Goal: Find specific page/section

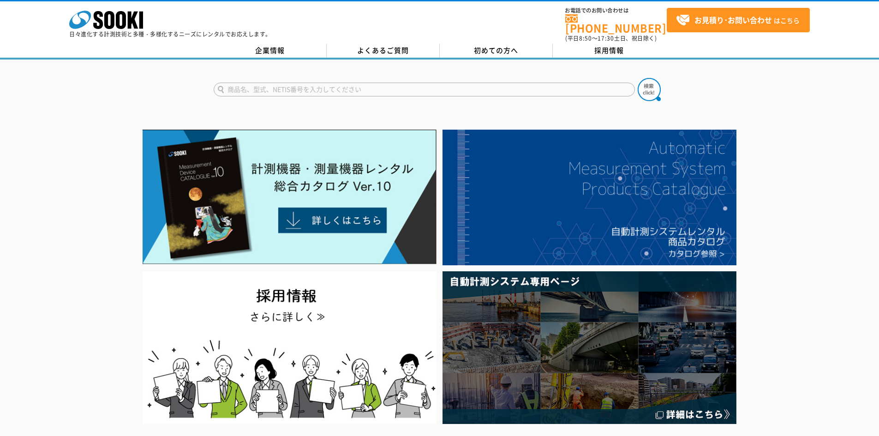
drag, startPoint x: 0, startPoint y: 0, endPoint x: 300, endPoint y: 78, distance: 310.5
click at [300, 83] on input "text" at bounding box center [424, 90] width 421 height 14
type input "N"
type input "NSR"
click at [638, 78] on button at bounding box center [649, 89] width 23 height 23
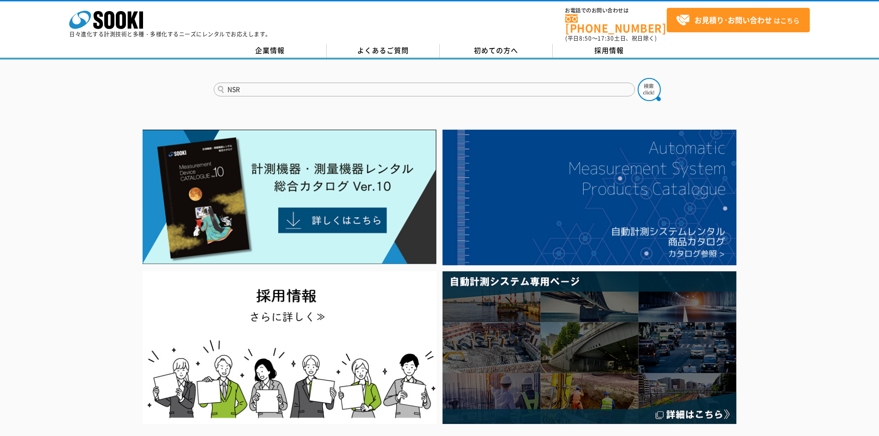
click at [638, 78] on button at bounding box center [649, 89] width 23 height 23
